Goal: Task Accomplishment & Management: Use online tool/utility

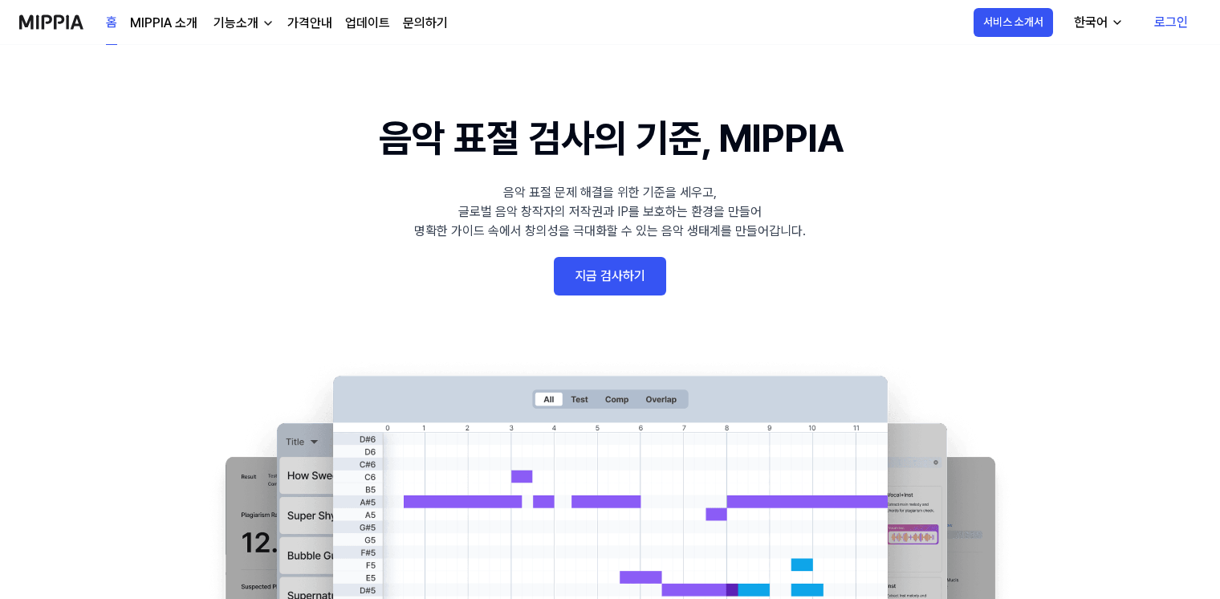
click at [1161, 20] on link "로그인" at bounding box center [1170, 22] width 59 height 45
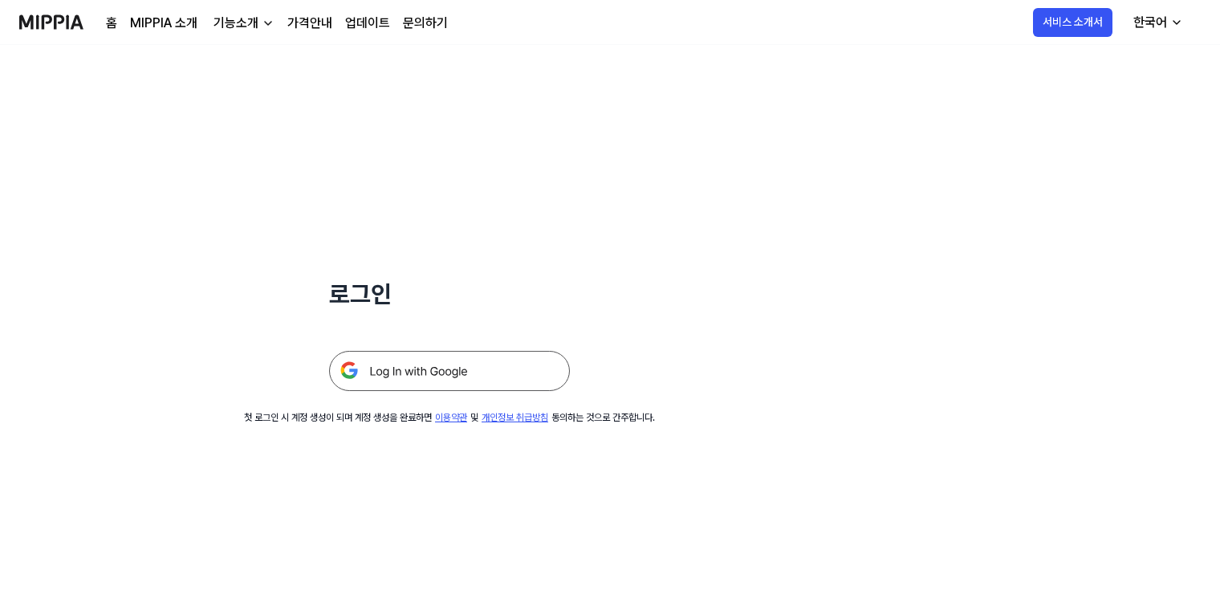
click at [436, 375] on img at bounding box center [449, 371] width 241 height 40
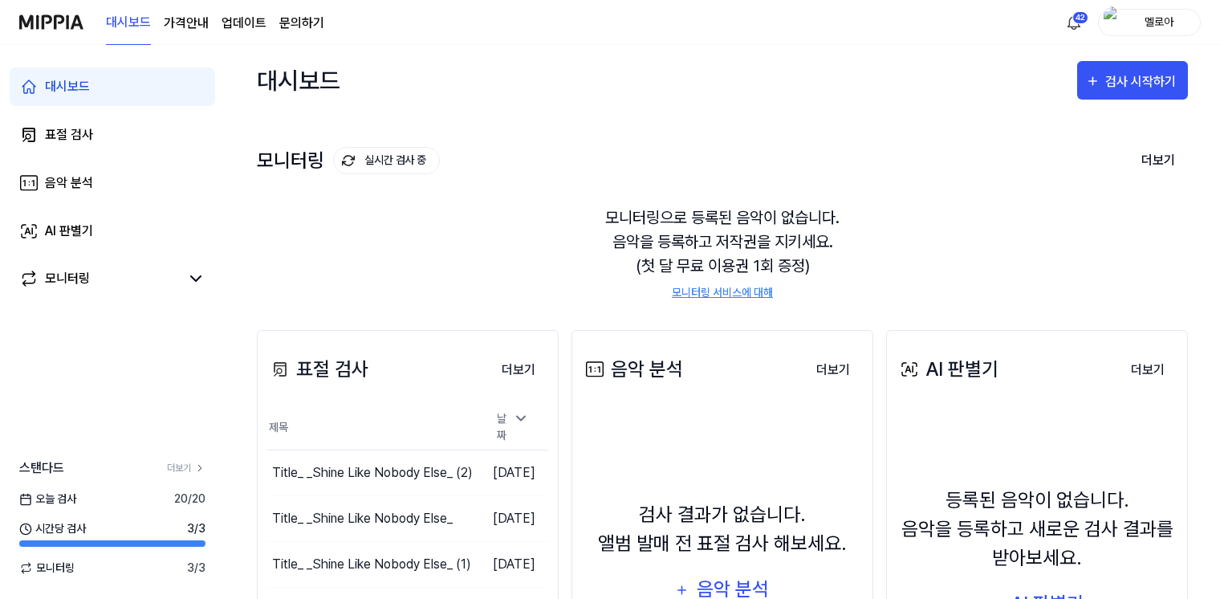
click at [1141, 84] on div "검사 시작하기" at bounding box center [1142, 81] width 75 height 21
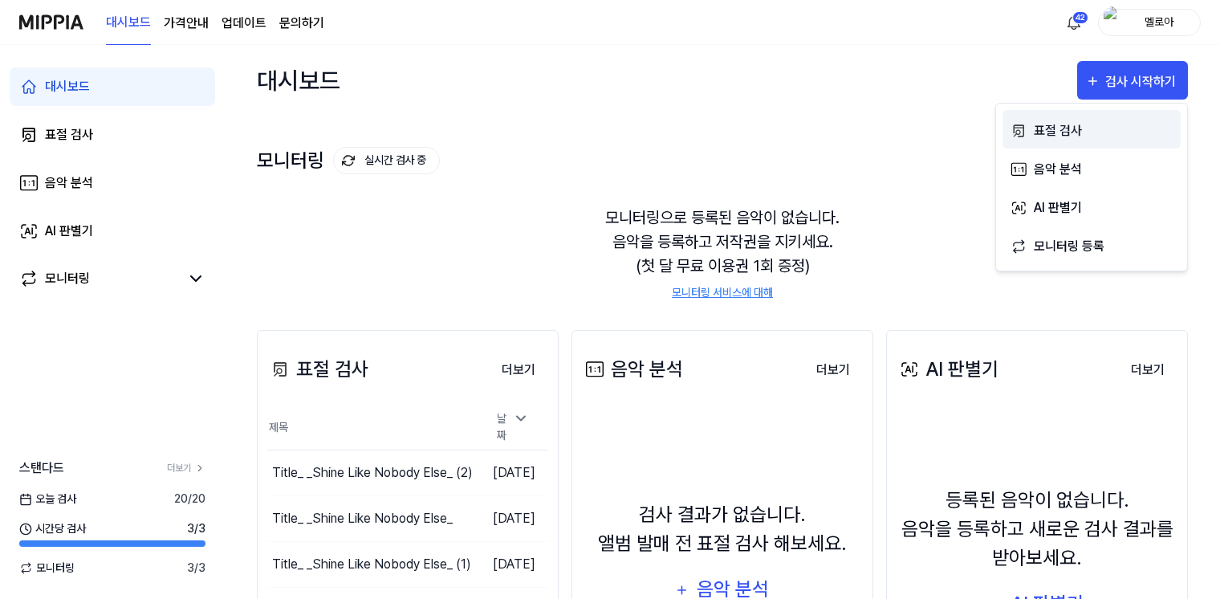
click at [1069, 132] on div "표절 검사" at bounding box center [1104, 130] width 140 height 21
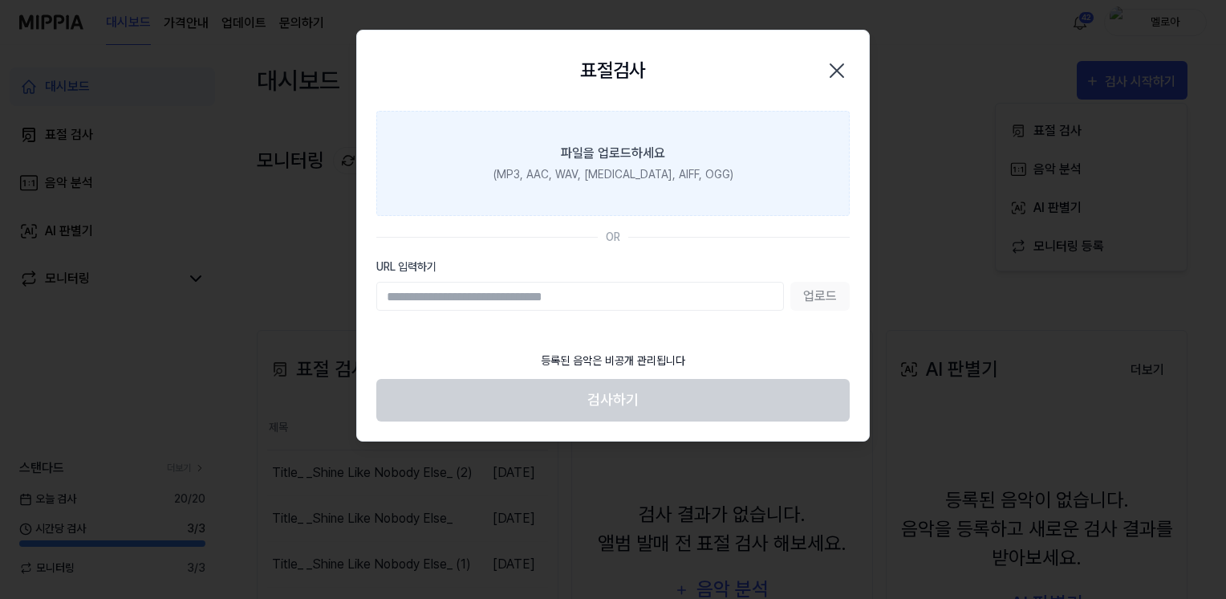
click at [656, 156] on div "파일을 업로드하세요" at bounding box center [613, 153] width 104 height 19
click at [0, 0] on input "파일을 업로드하세요 (MP3, AAC, WAV, [MEDICAL_DATA], AIFF, OGG)" at bounding box center [0, 0] width 0 height 0
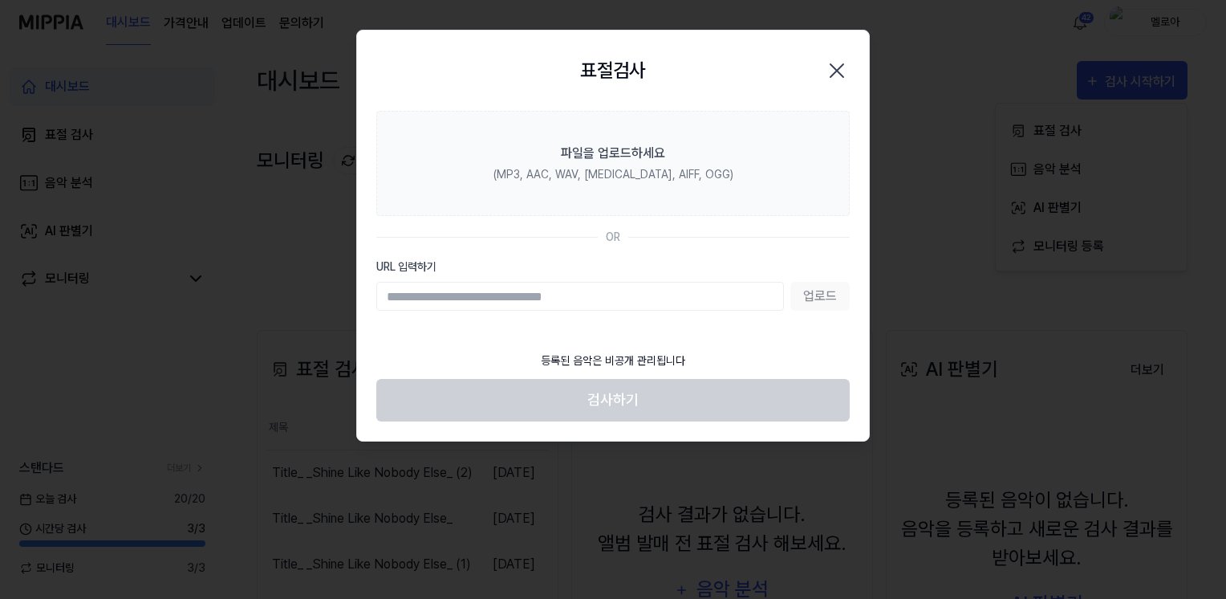
click at [828, 66] on icon "button" at bounding box center [837, 71] width 26 height 26
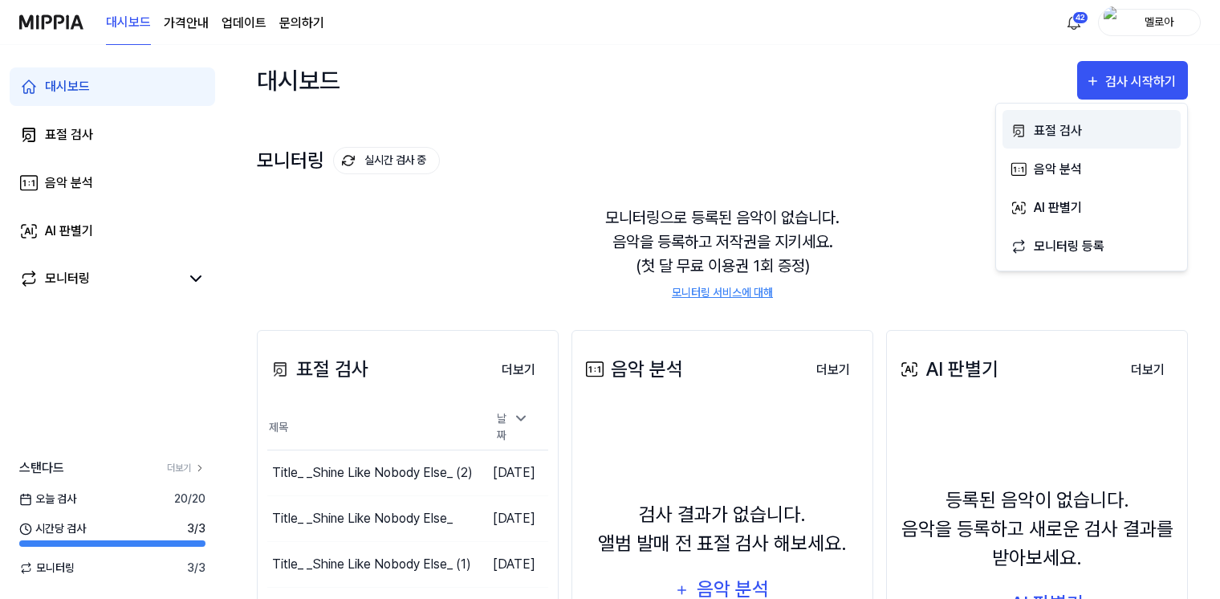
click at [1084, 128] on div "표절 검사" at bounding box center [1104, 130] width 140 height 21
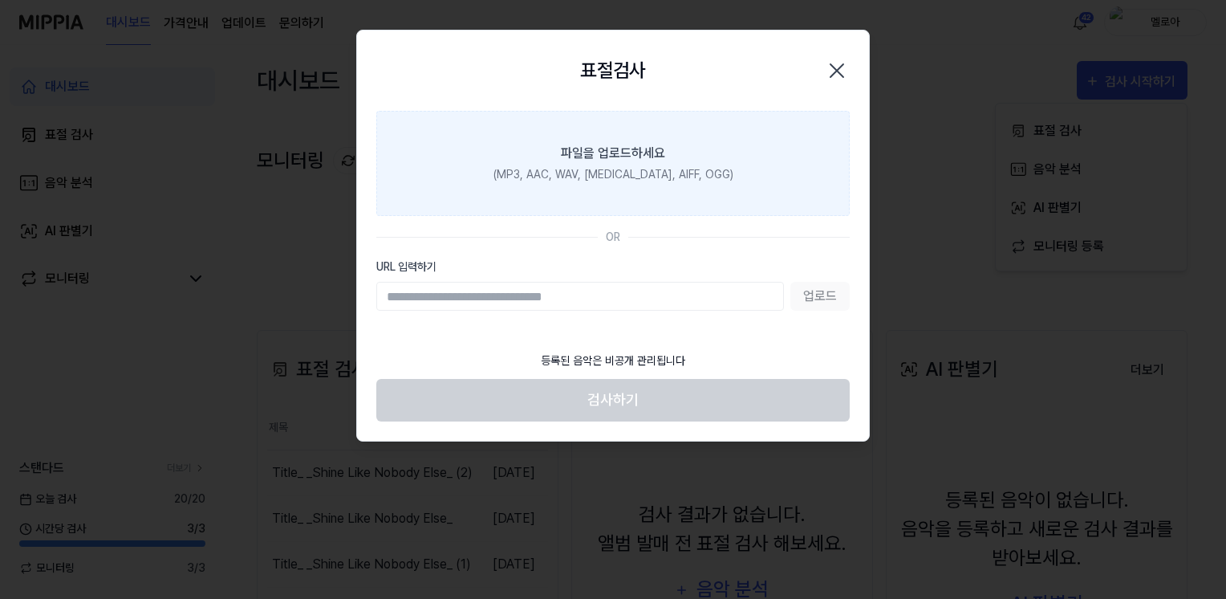
click at [762, 152] on label "파일을 업로드하세요 (MP3, AAC, WAV, [MEDICAL_DATA], AIFF, OGG)" at bounding box center [612, 163] width 473 height 105
click at [0, 0] on input "파일을 업로드하세요 (MP3, AAC, WAV, [MEDICAL_DATA], AIFF, OGG)" at bounding box center [0, 0] width 0 height 0
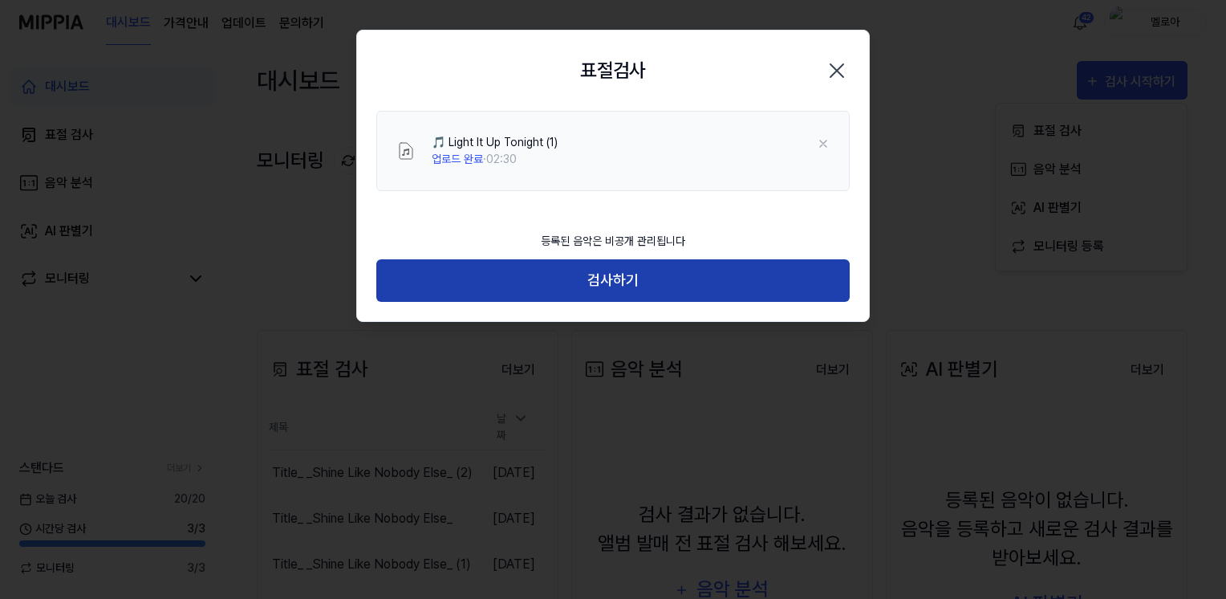
click at [642, 276] on button "검사하기" at bounding box center [612, 280] width 473 height 43
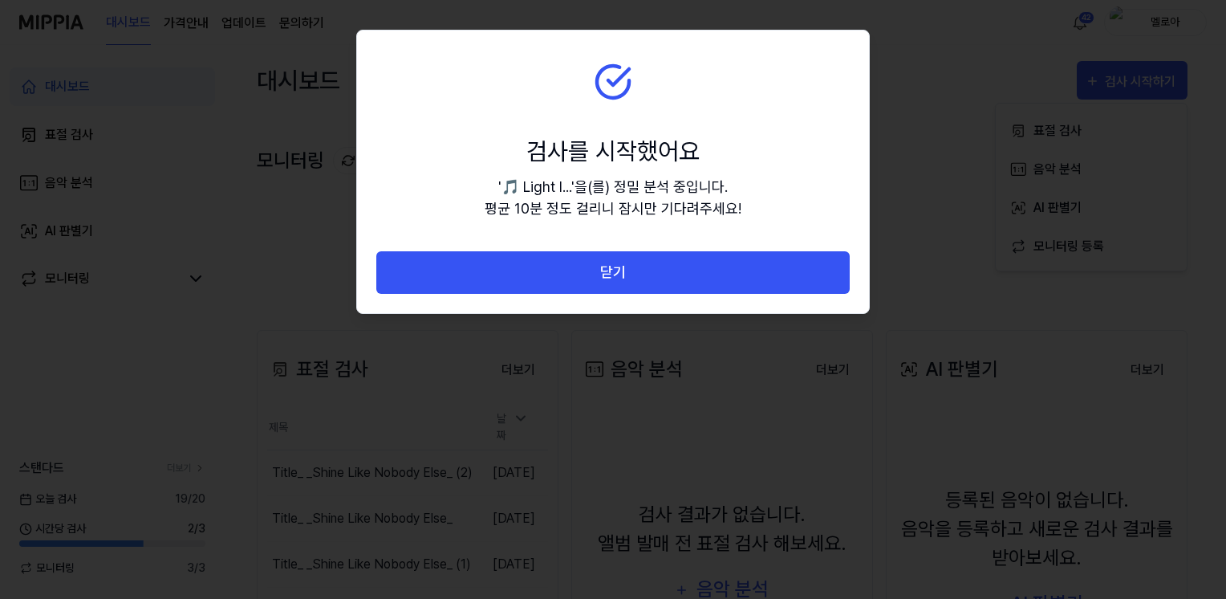
click at [642, 275] on button "닫기" at bounding box center [612, 272] width 473 height 43
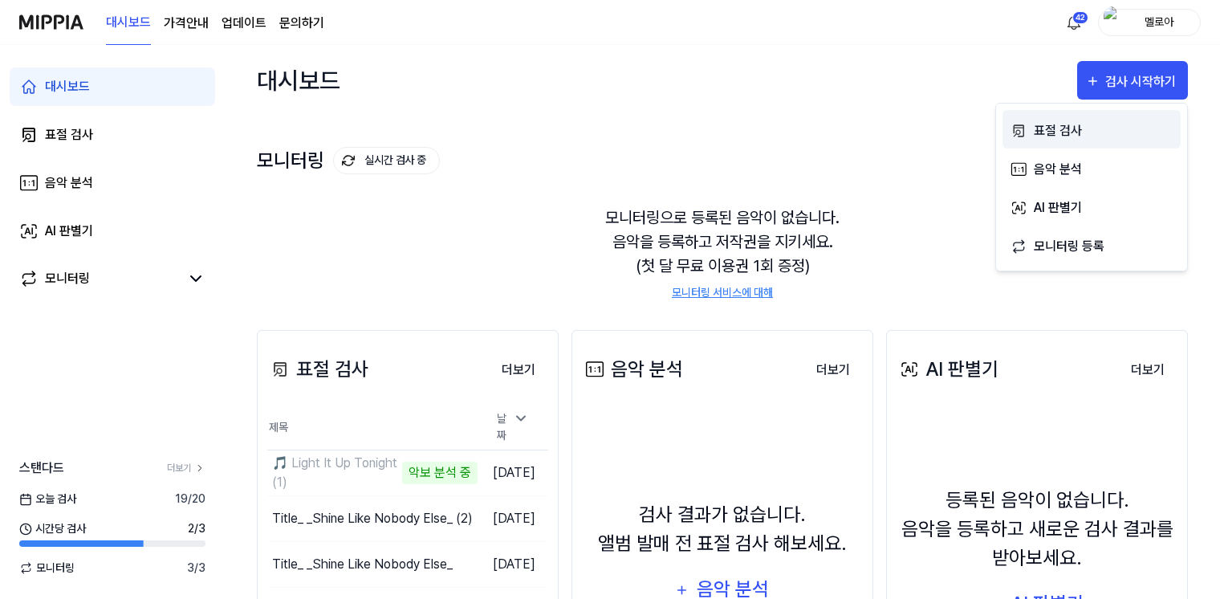
click at [1110, 130] on div "표절 검사" at bounding box center [1104, 130] width 140 height 21
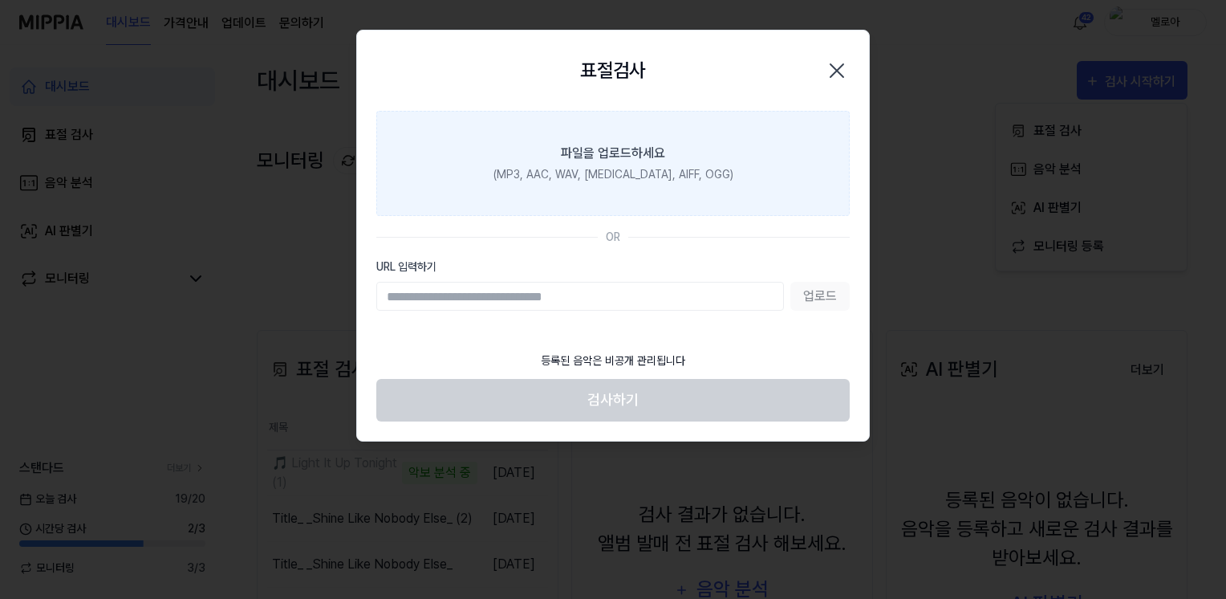
click at [585, 156] on div "파일을 업로드하세요" at bounding box center [613, 153] width 104 height 19
click at [0, 0] on input "파일을 업로드하세요 (MP3, AAC, WAV, [MEDICAL_DATA], AIFF, OGG)" at bounding box center [0, 0] width 0 height 0
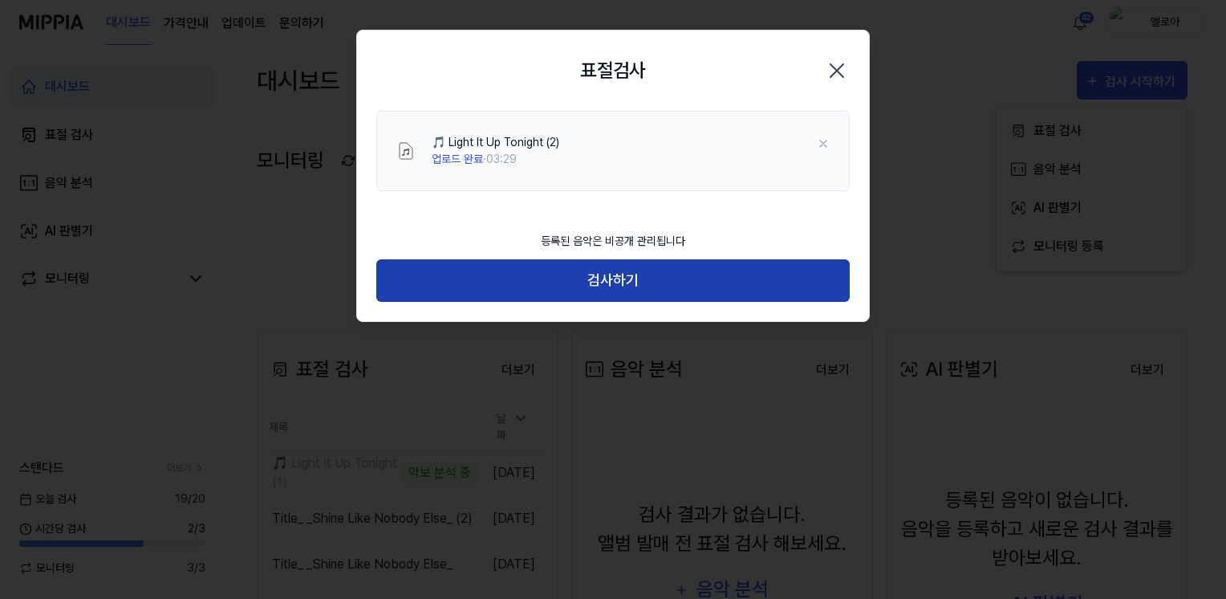
click at [626, 278] on button "검사하기" at bounding box center [612, 280] width 473 height 43
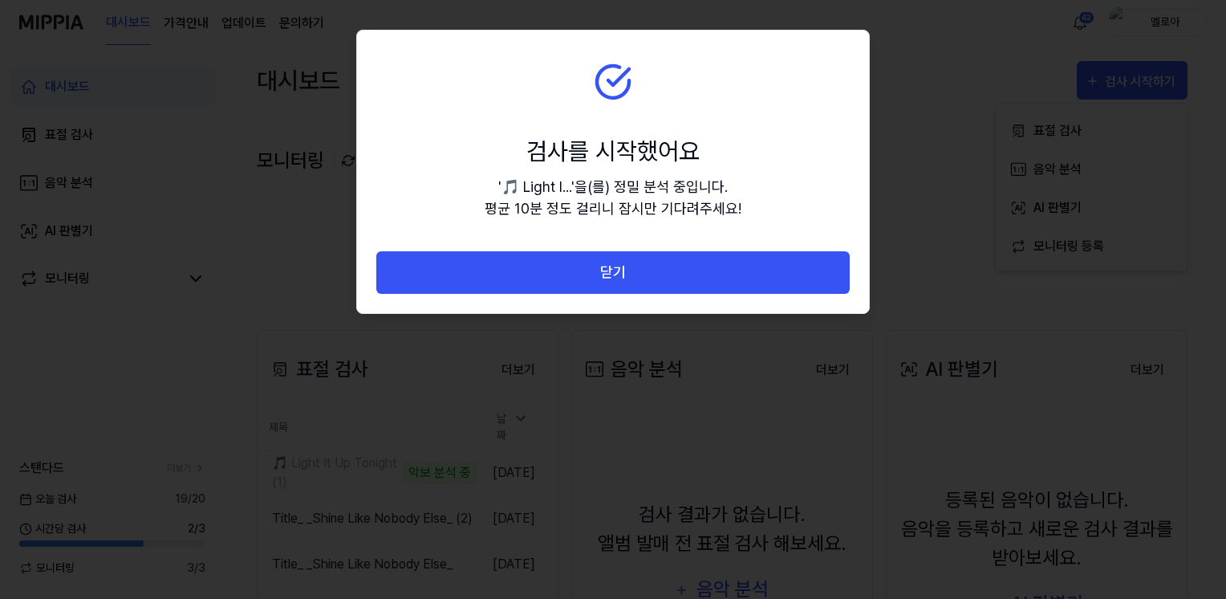
click at [626, 278] on button "닫기" at bounding box center [612, 272] width 473 height 43
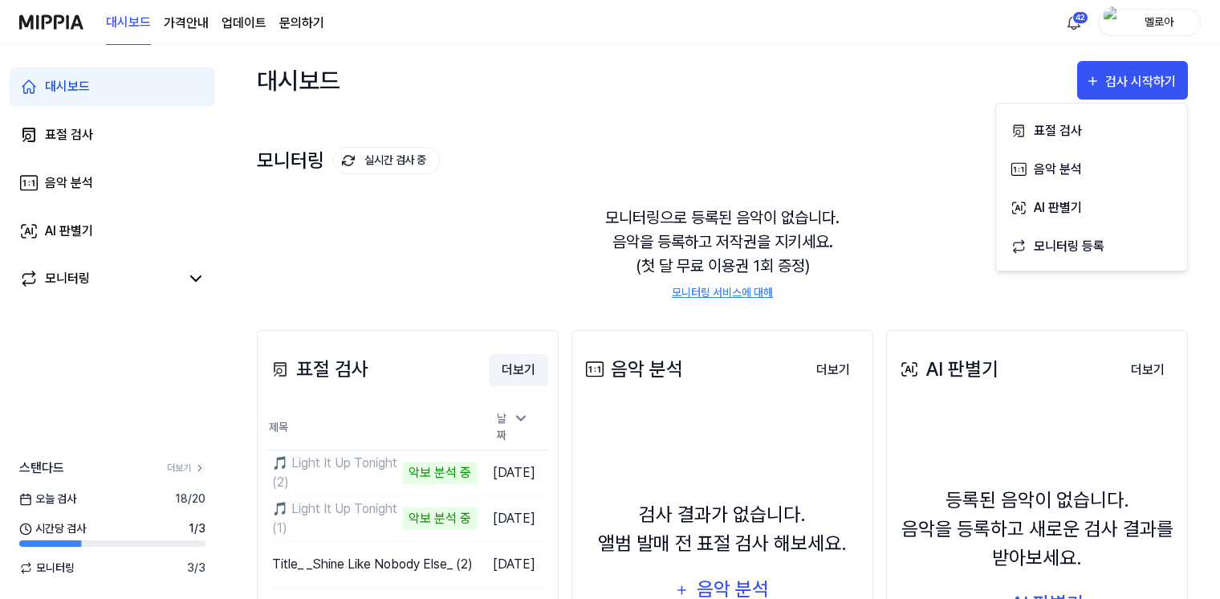
click at [505, 364] on button "더보기" at bounding box center [518, 370] width 59 height 32
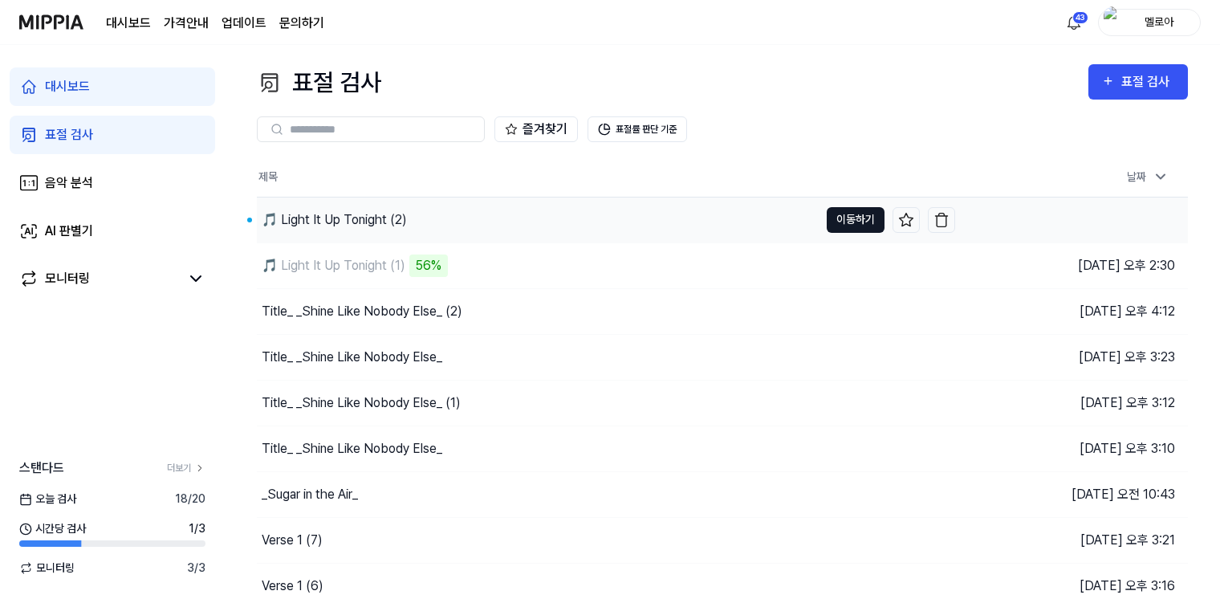
click at [854, 226] on button "이동하기" at bounding box center [855, 220] width 58 height 26
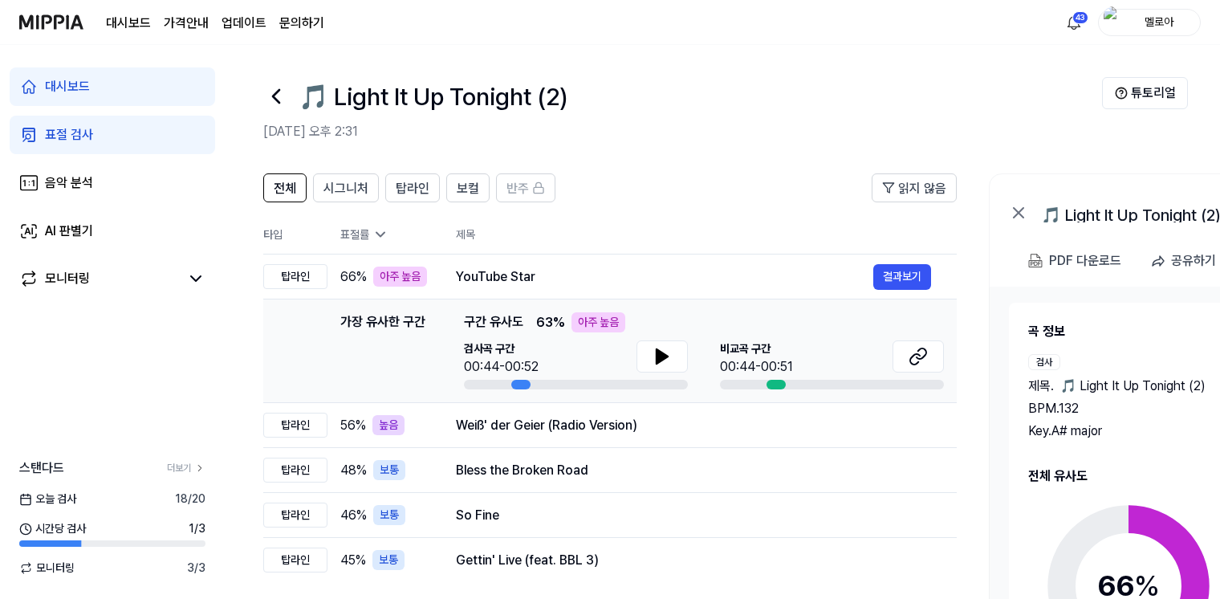
click at [1114, 422] on div "Key. A# major" at bounding box center [1128, 430] width 201 height 19
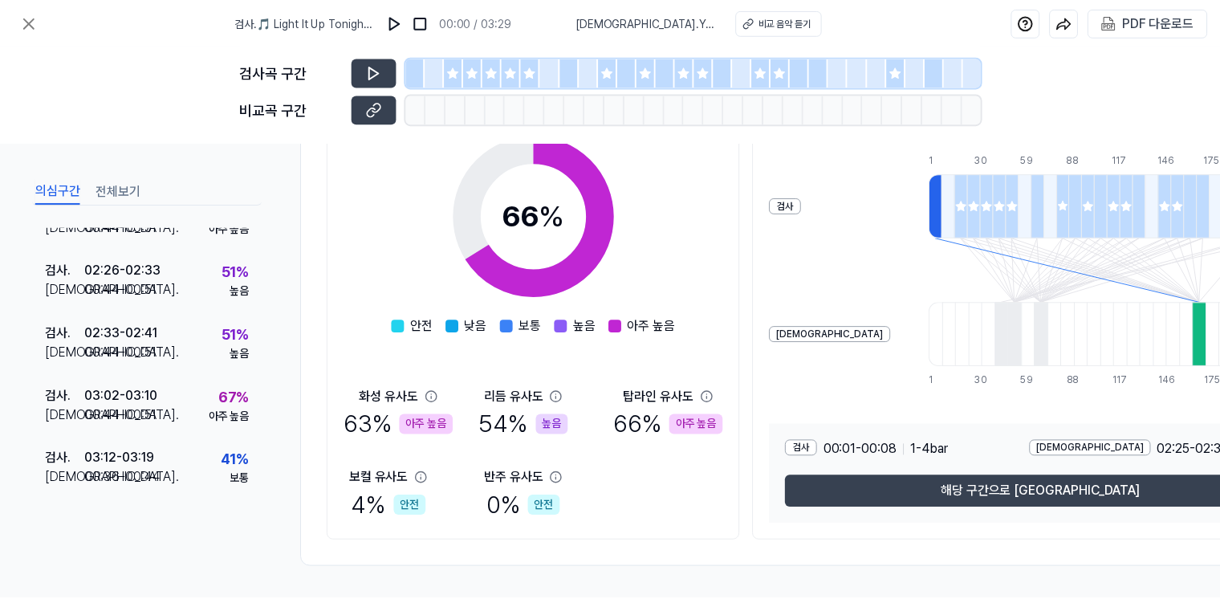
scroll to position [180, 0]
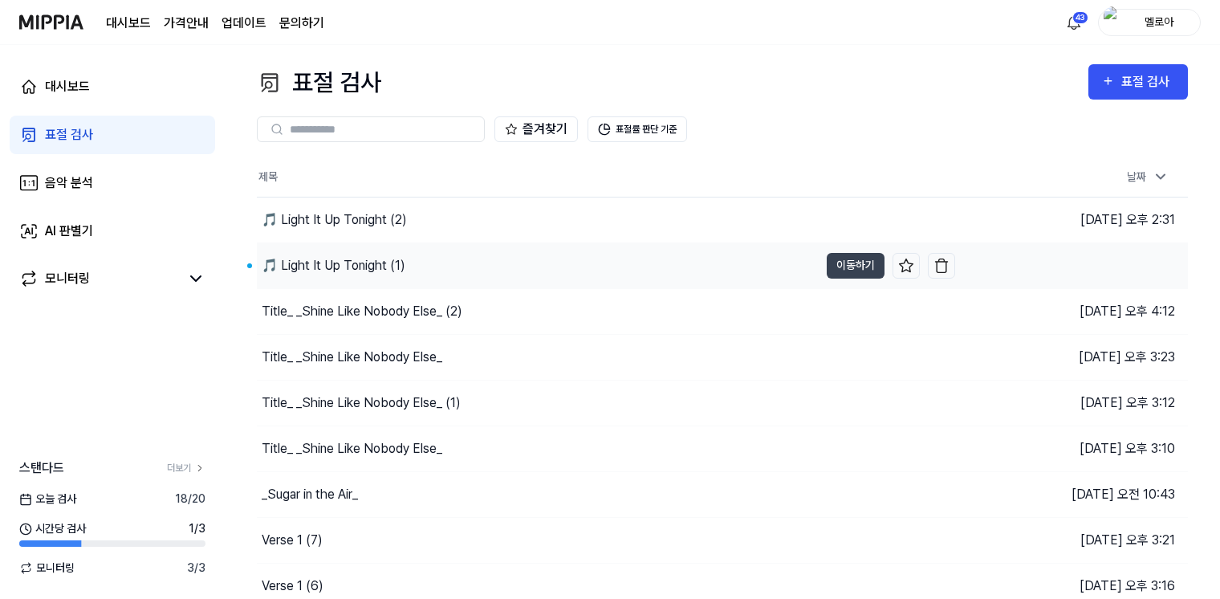
click at [368, 265] on div "🎵 Light It Up Tonight (1)" at bounding box center [334, 265] width 144 height 19
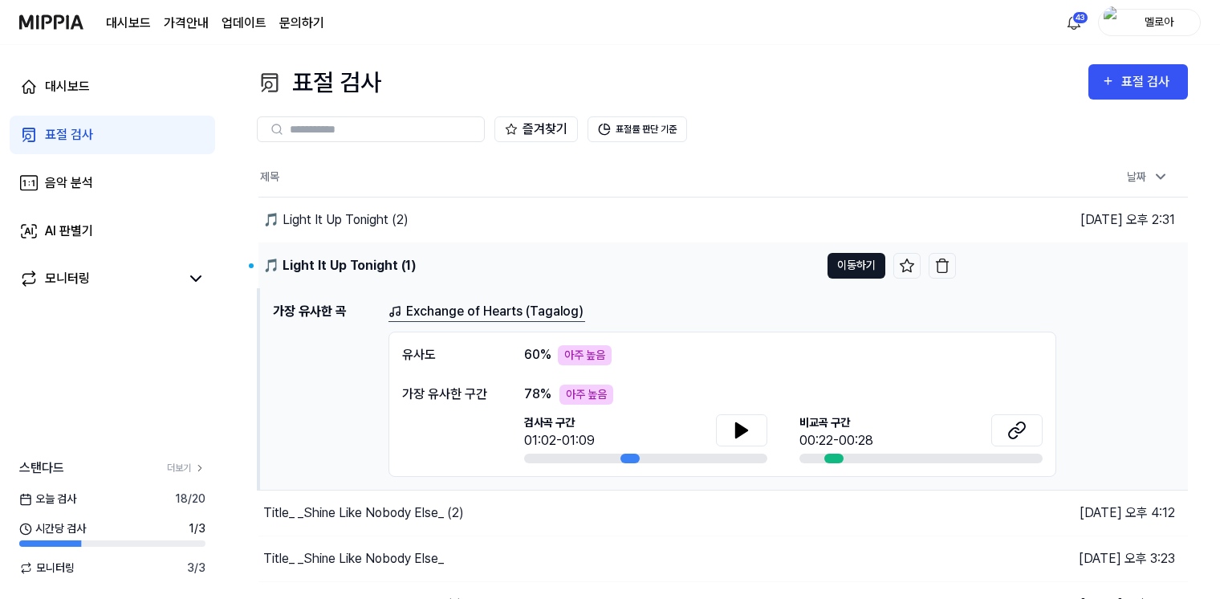
click at [859, 268] on button "이동하기" at bounding box center [856, 266] width 58 height 26
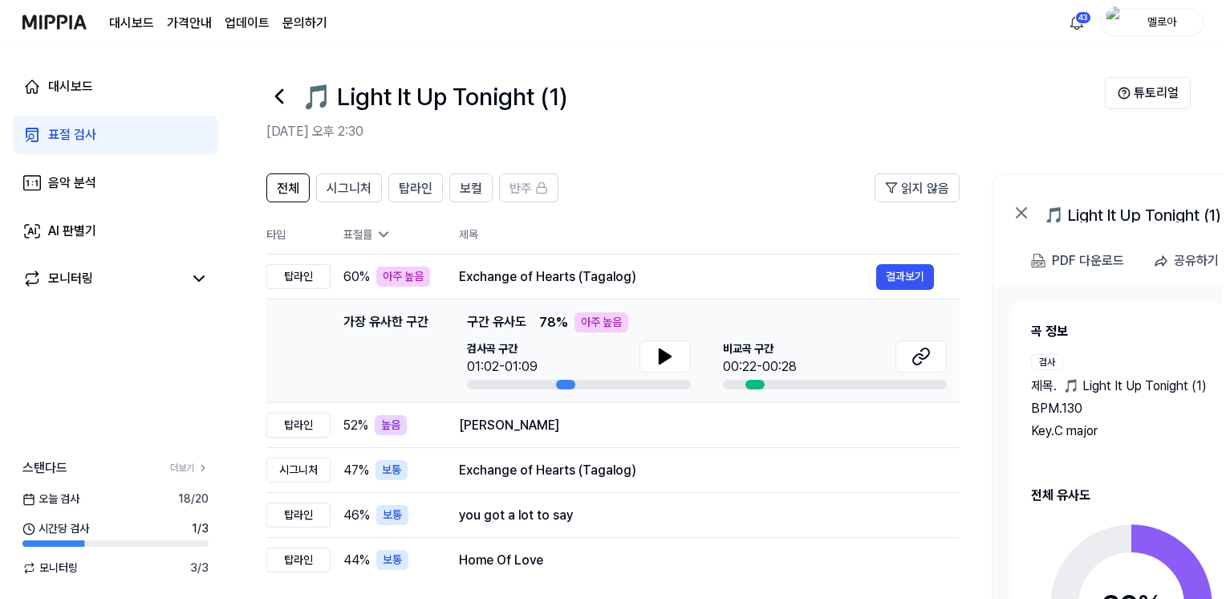
scroll to position [46, 0]
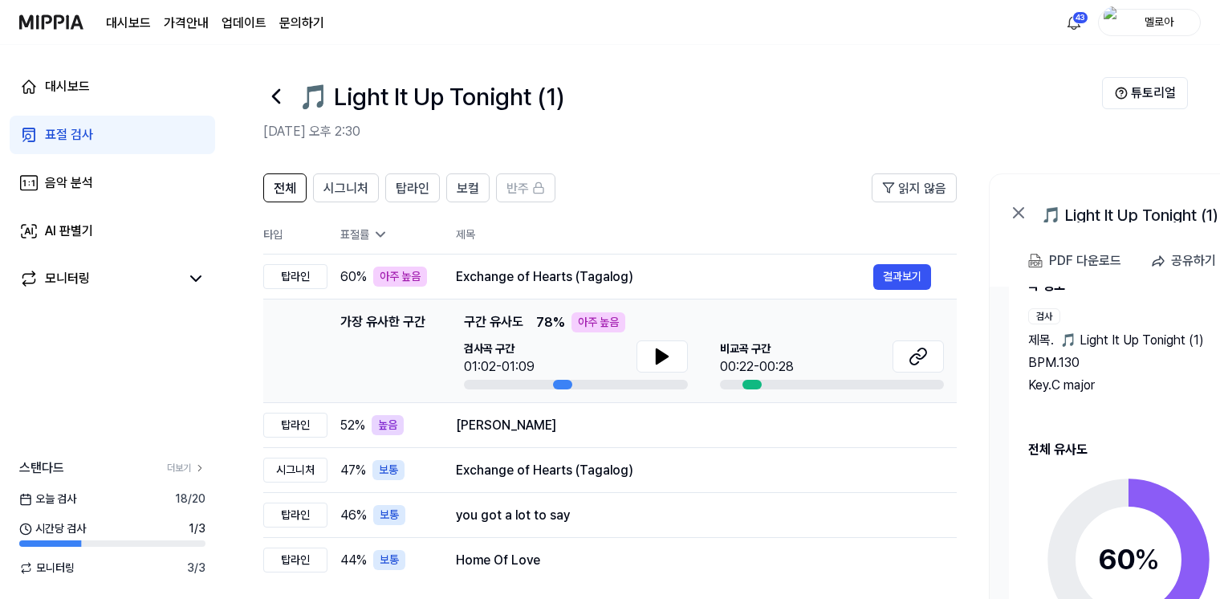
click at [1137, 424] on div "곡 정보 검사 제목 . 🎵 Light It Up Tonight (1) BPM. 130 Key. C major 비교 제목 . Exchange o…" at bounding box center [1244, 495] width 433 height 438
